Goal: Transaction & Acquisition: Purchase product/service

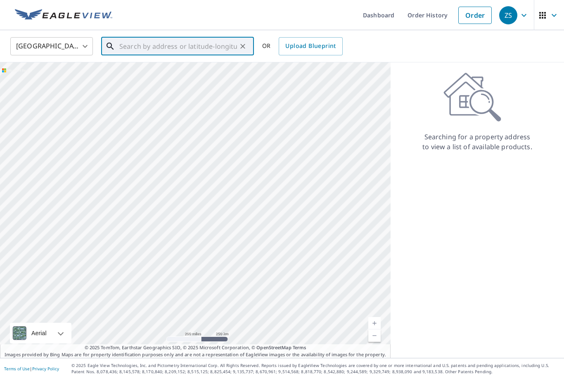
click at [232, 47] on input "text" at bounding box center [178, 46] width 118 height 23
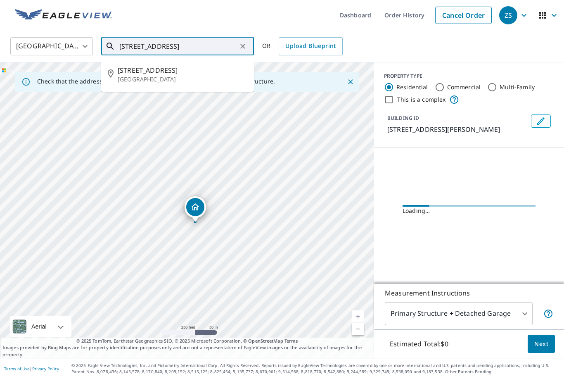
click at [210, 48] on input "6796 English oak dr" at bounding box center [178, 46] width 118 height 23
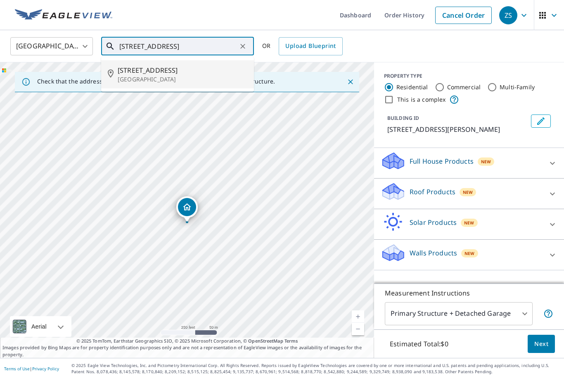
click at [175, 76] on p "East Lansing, MI 48823" at bounding box center [183, 79] width 130 height 8
type input "6796 English Oak Dr East Lansing, MI 48823"
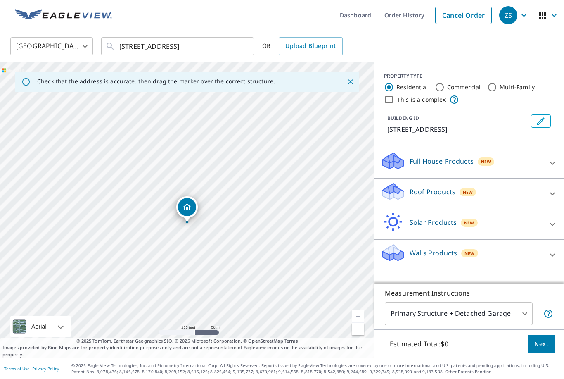
click at [424, 197] on p "Roof Products" at bounding box center [433, 192] width 46 height 10
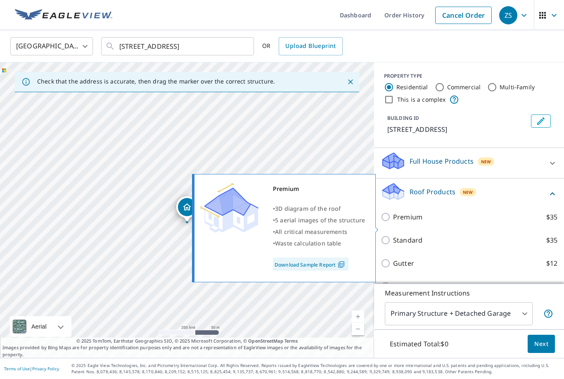
click at [404, 222] on p "Premium" at bounding box center [407, 217] width 29 height 10
click at [393, 222] on input "Premium $35" at bounding box center [387, 217] width 12 height 10
checkbox input "true"
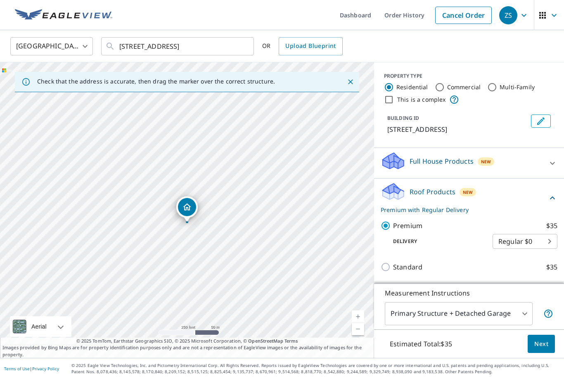
click at [549, 353] on button "Next" at bounding box center [541, 343] width 27 height 19
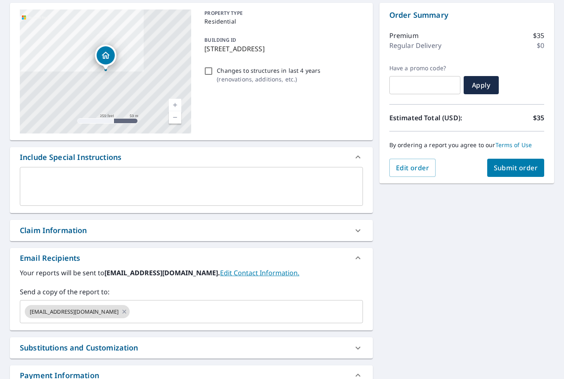
scroll to position [90, 0]
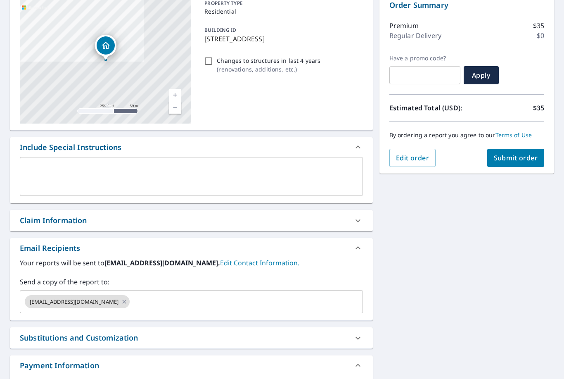
click at [121, 301] on icon at bounding box center [124, 301] width 7 height 9
checkbox input "true"
click at [93, 301] on input "text" at bounding box center [185, 302] width 323 height 16
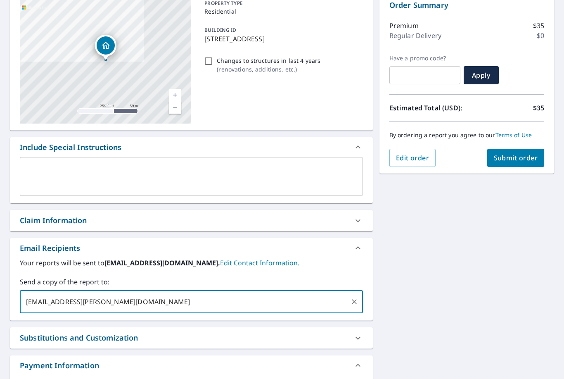
type input "dhayden.mills@gmail.com"
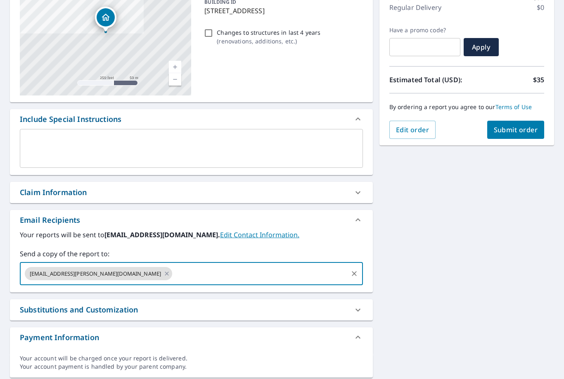
click at [501, 133] on span "Submit order" at bounding box center [516, 129] width 44 height 9
checkbox input "true"
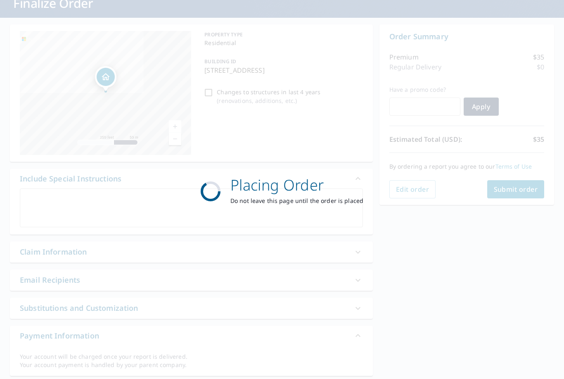
scroll to position [57, 0]
